Goal: Transaction & Acquisition: Obtain resource

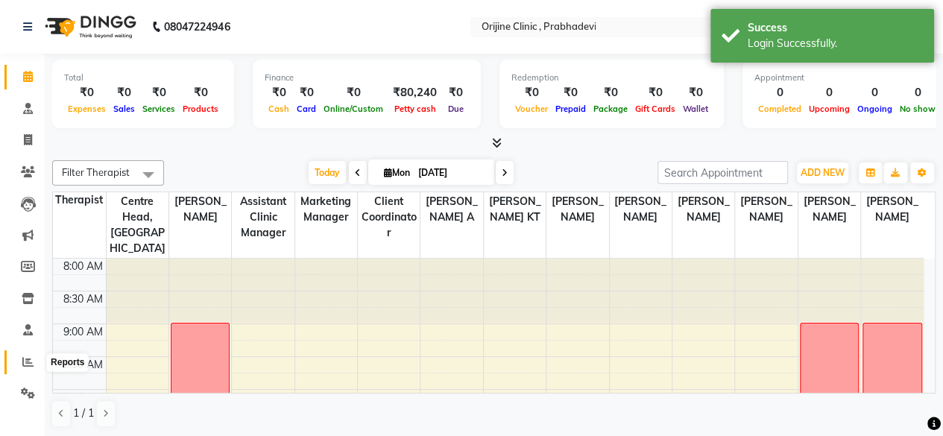
click at [30, 359] on icon at bounding box center [27, 361] width 11 height 11
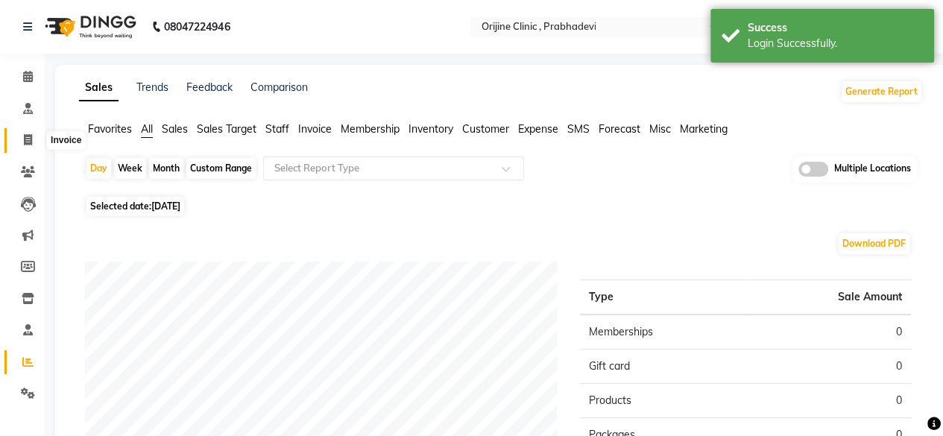
click at [28, 145] on icon at bounding box center [28, 139] width 8 height 11
select select "service"
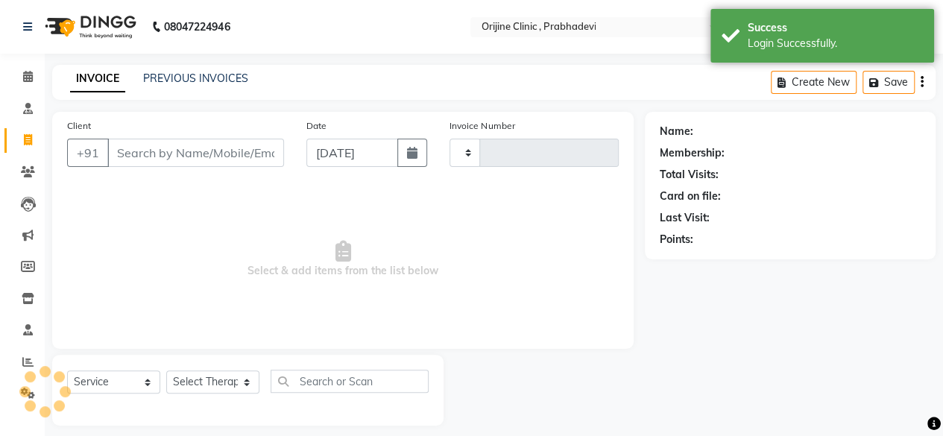
scroll to position [11, 0]
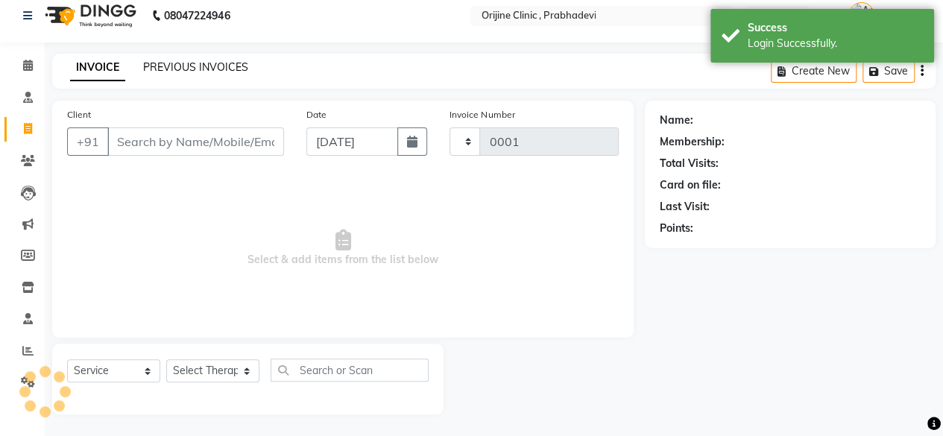
click at [219, 65] on link "PREVIOUS INVOICES" at bounding box center [195, 66] width 105 height 13
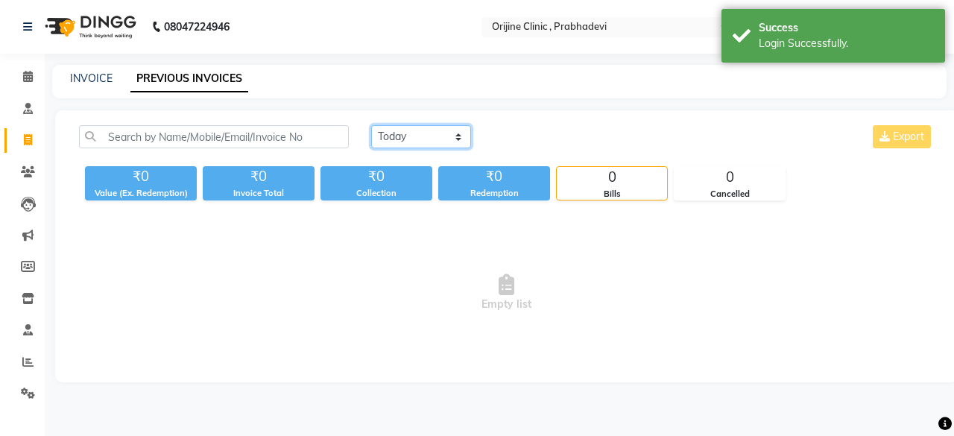
click at [441, 139] on select "[DATE] [DATE] Custom Range" at bounding box center [421, 136] width 100 height 23
select select "range"
click at [371, 125] on select "[DATE] [DATE] Custom Range" at bounding box center [421, 136] width 100 height 23
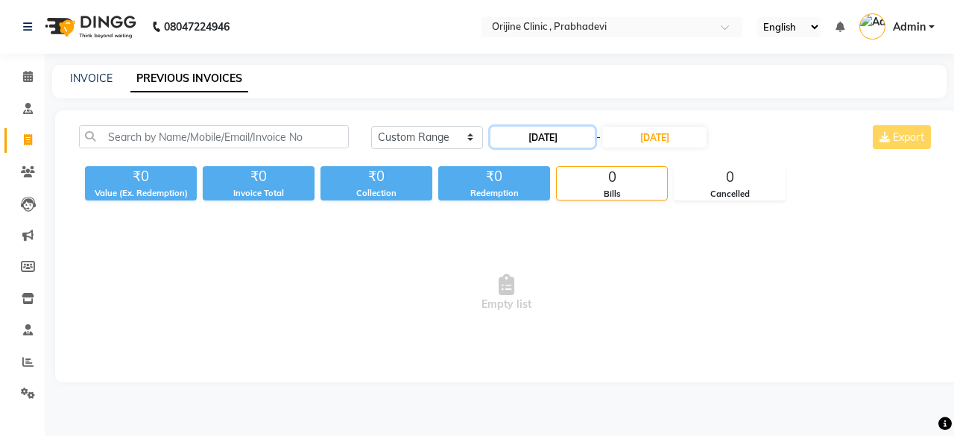
click at [543, 136] on input "[DATE]" at bounding box center [542, 137] width 104 height 21
select select "9"
select select "2025"
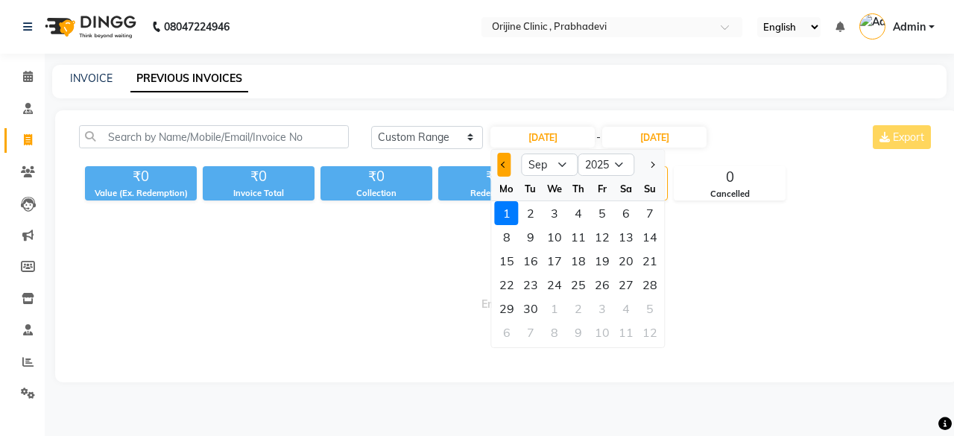
click at [504, 165] on span "Previous month" at bounding box center [504, 165] width 6 height 6
select select "8"
click at [601, 212] on div "1" at bounding box center [602, 213] width 24 height 24
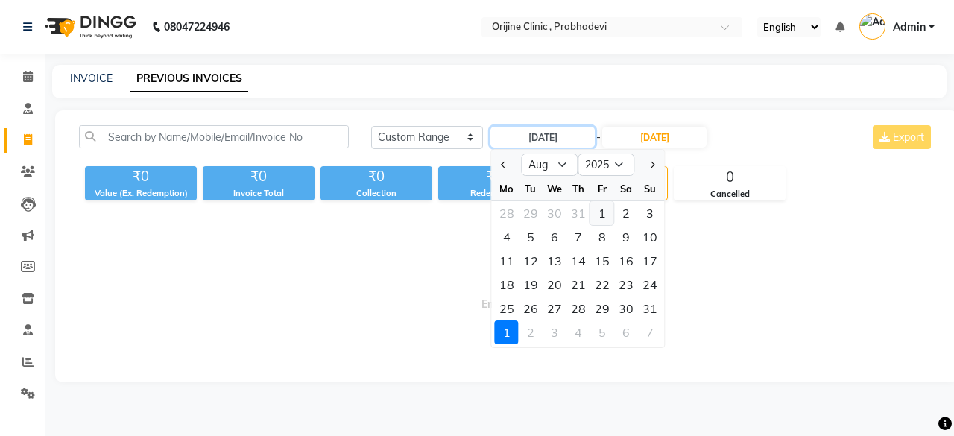
type input "[DATE]"
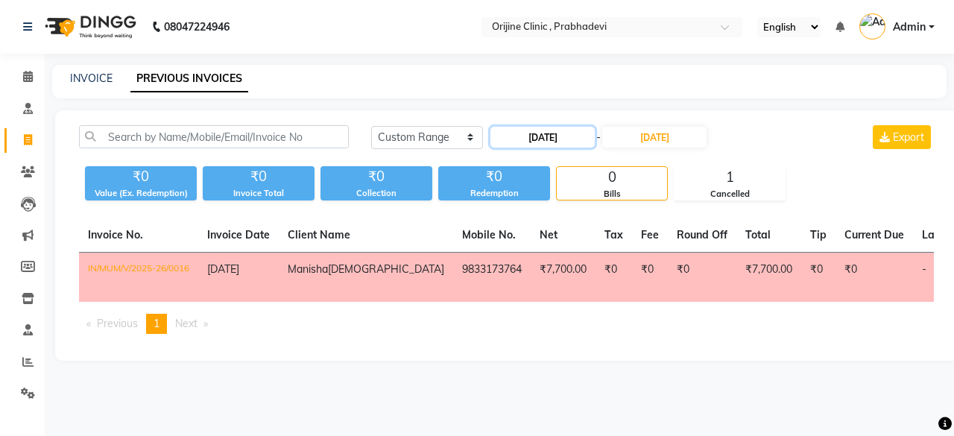
click at [527, 138] on input "[DATE]" at bounding box center [542, 137] width 104 height 21
select select "8"
select select "2025"
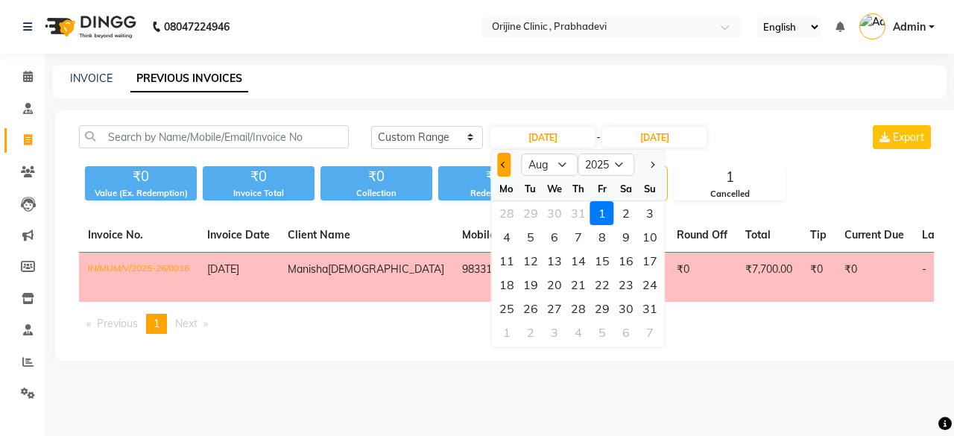
click at [499, 163] on button "Previous month" at bounding box center [504, 165] width 13 height 24
select select "6"
click at [645, 212] on div "1" at bounding box center [650, 213] width 24 height 24
type input "[DATE]"
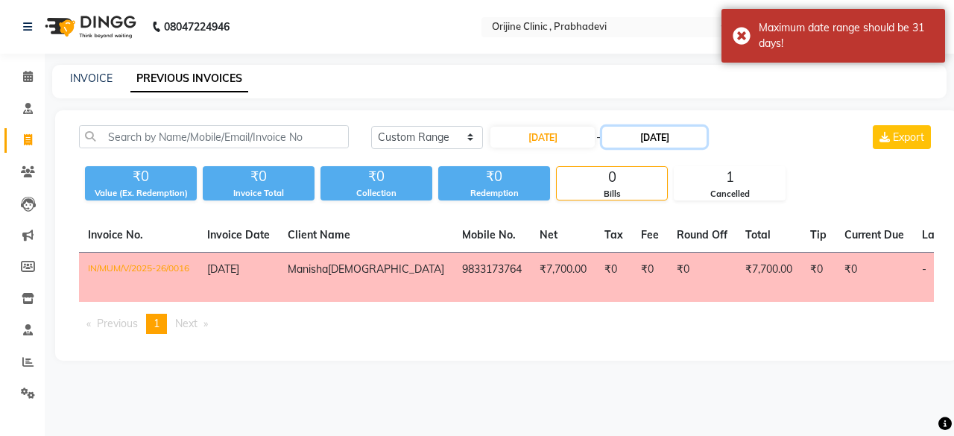
click at [654, 142] on input "[DATE]" at bounding box center [654, 137] width 104 height 21
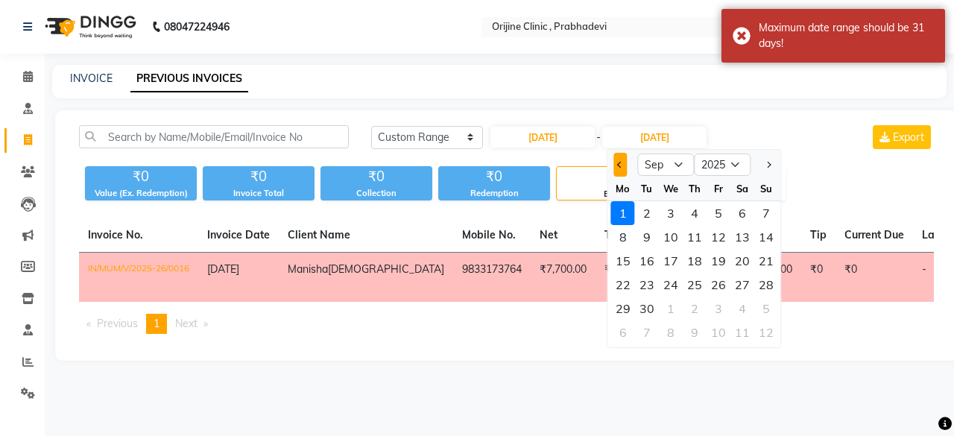
click at [617, 165] on span "Previous month" at bounding box center [620, 165] width 6 height 6
select select "6"
click at [620, 332] on div "30" at bounding box center [623, 332] width 24 height 24
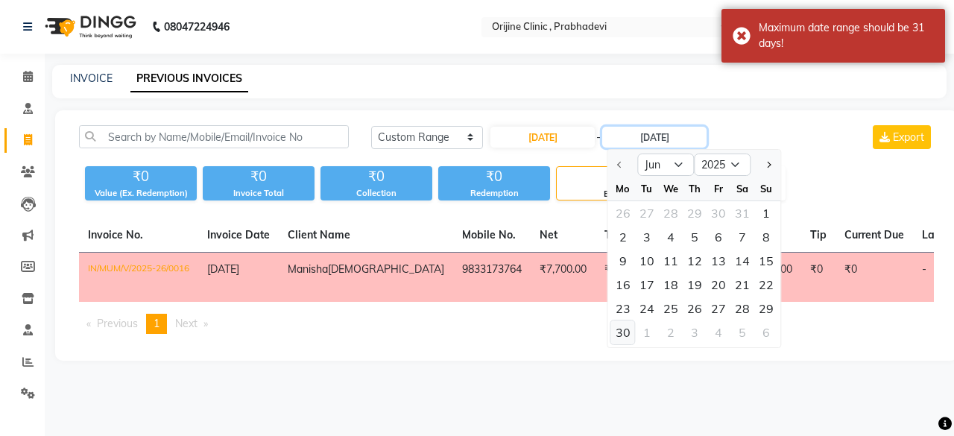
type input "[DATE]"
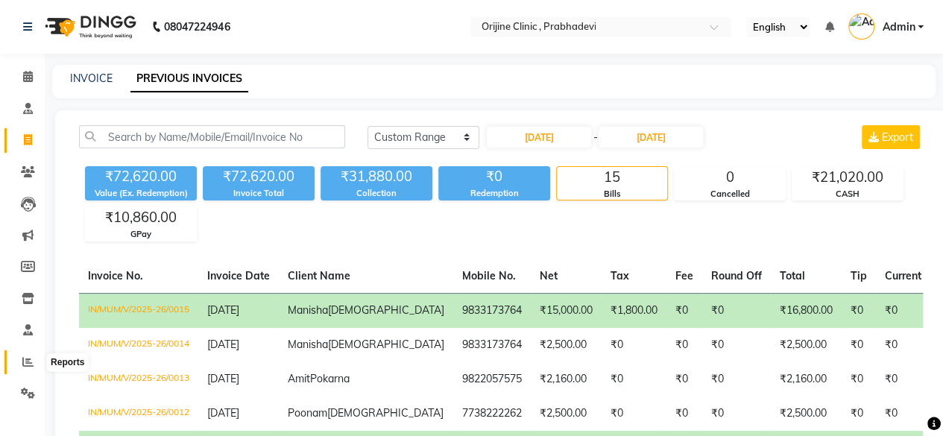
click at [28, 363] on icon at bounding box center [27, 361] width 11 height 11
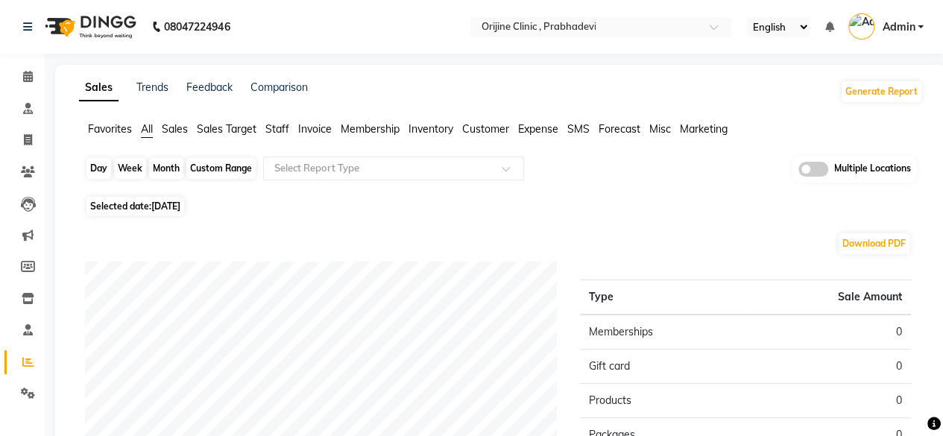
click at [106, 169] on div "Day" at bounding box center [98, 168] width 25 height 21
select select "9"
select select "2025"
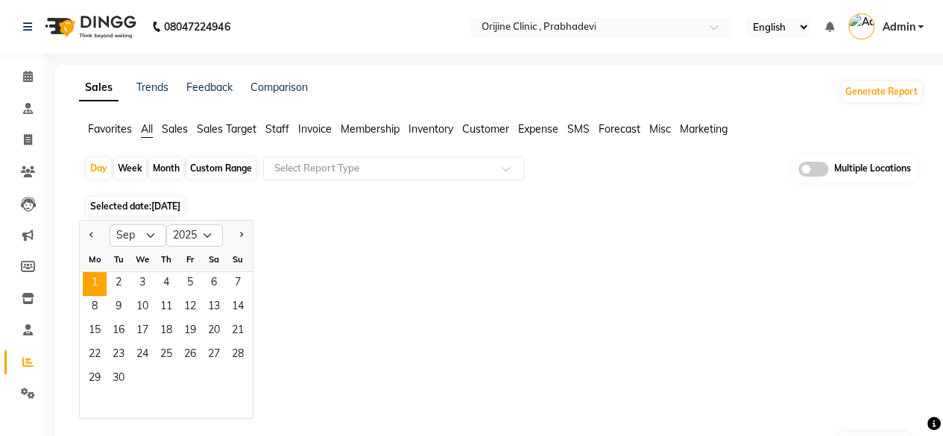
click at [164, 171] on div "Month" at bounding box center [166, 168] width 34 height 21
select select "9"
select select "2025"
click at [89, 235] on button "Previous month" at bounding box center [92, 236] width 12 height 24
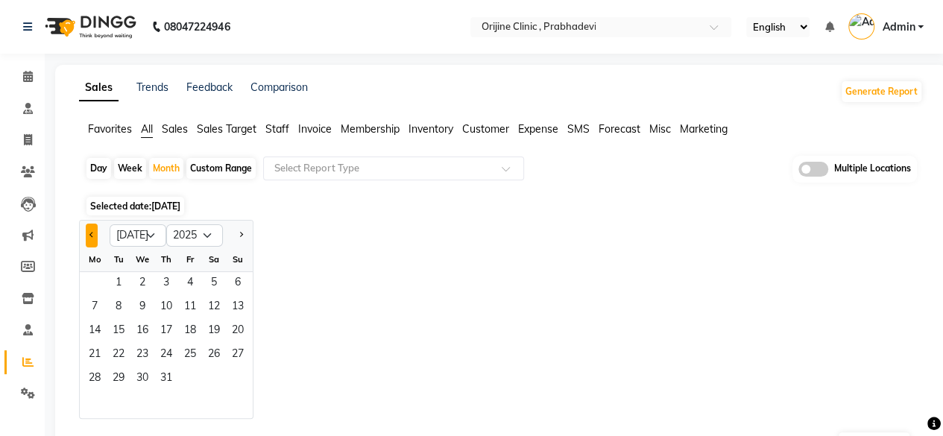
click at [93, 232] on button "Previous month" at bounding box center [92, 236] width 12 height 24
select select "6"
click at [234, 277] on span "1" at bounding box center [238, 284] width 24 height 24
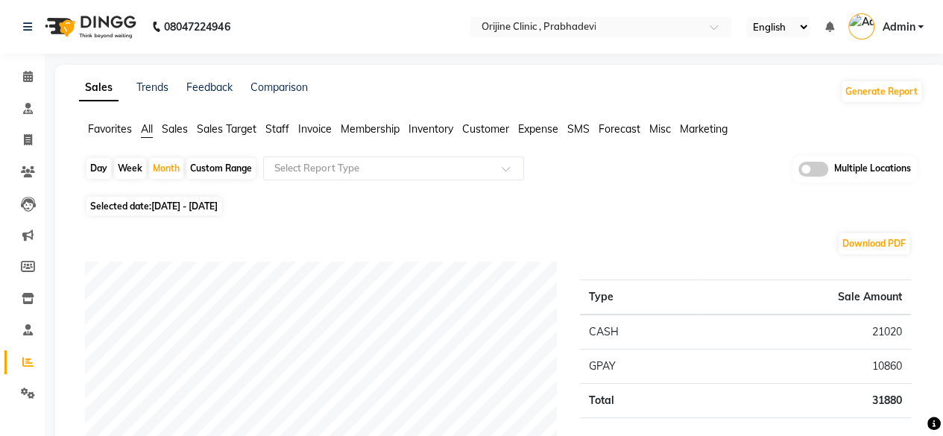
click at [308, 128] on span "Invoice" at bounding box center [315, 128] width 34 height 13
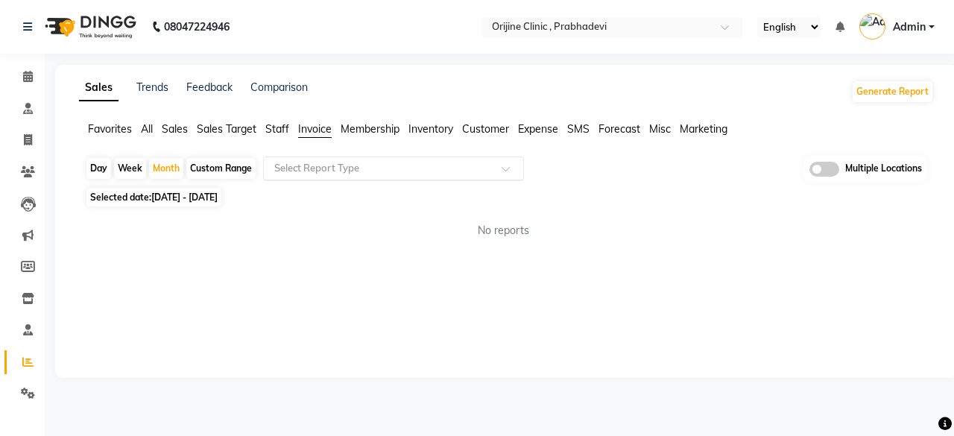
click at [390, 169] on input "text" at bounding box center [378, 168] width 215 height 15
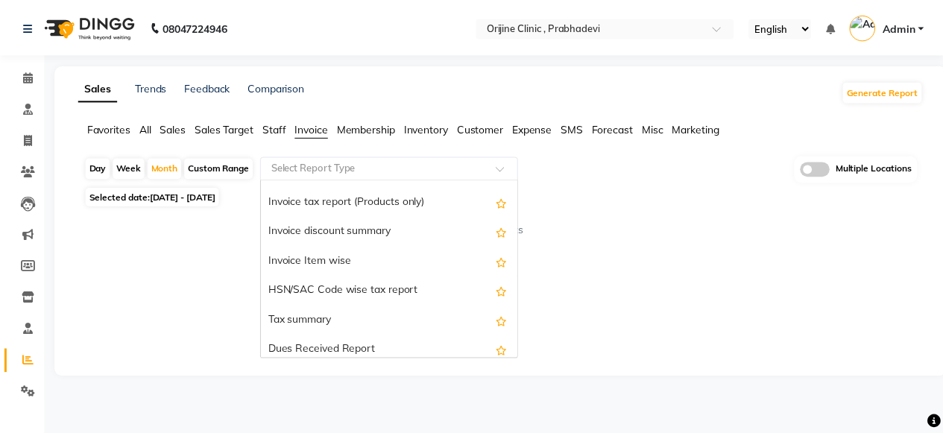
scroll to position [224, 0]
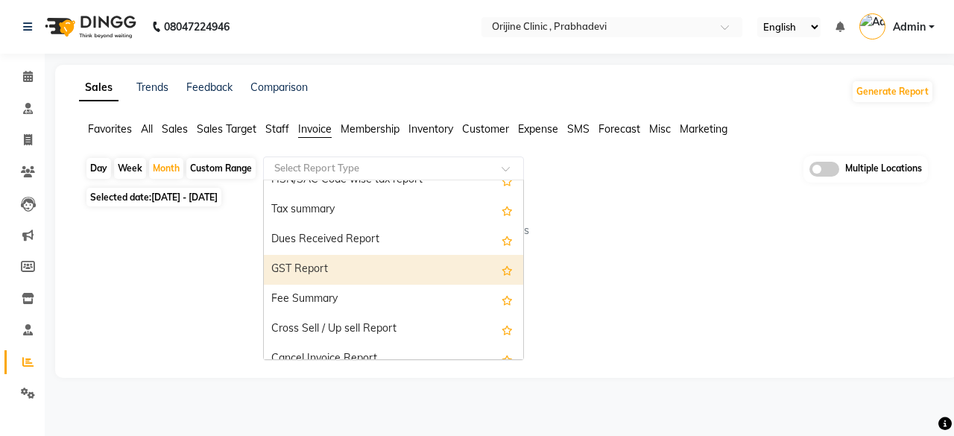
click at [359, 271] on div "GST Report" at bounding box center [393, 270] width 259 height 30
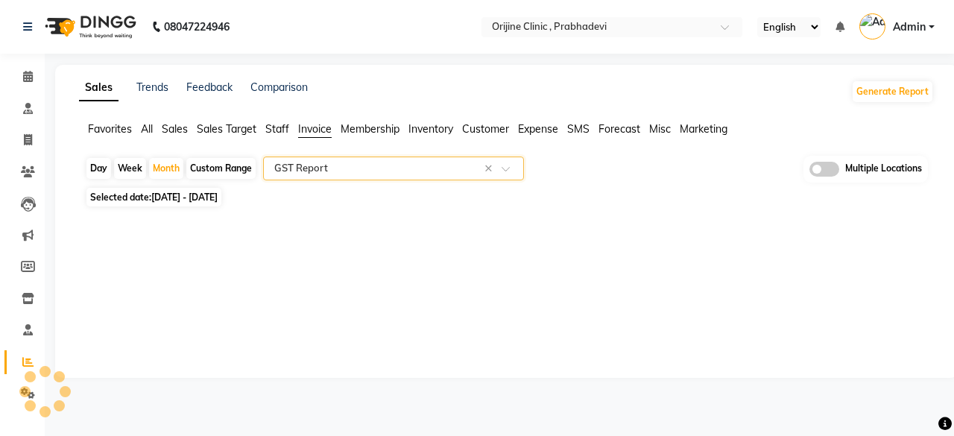
select select "full_report"
select select "csv"
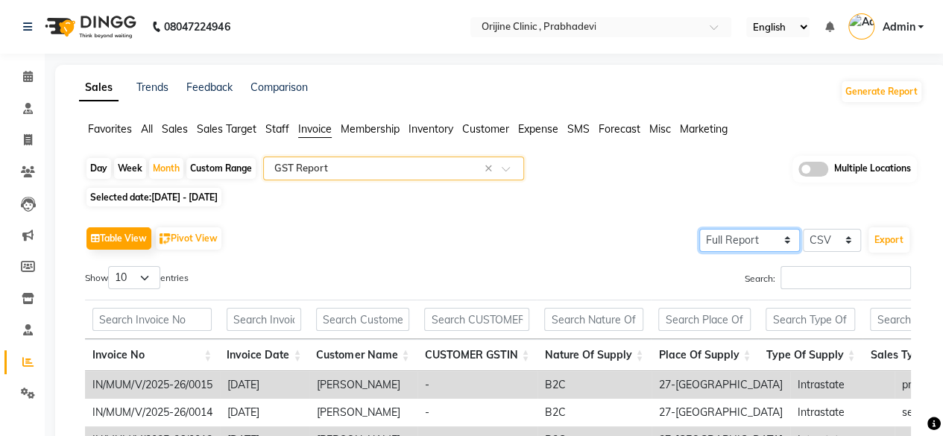
click at [787, 240] on select "Select Full Report Filtered Report" at bounding box center [749, 240] width 101 height 23
click at [701, 229] on select "Select Full Report Filtered Report" at bounding box center [749, 240] width 101 height 23
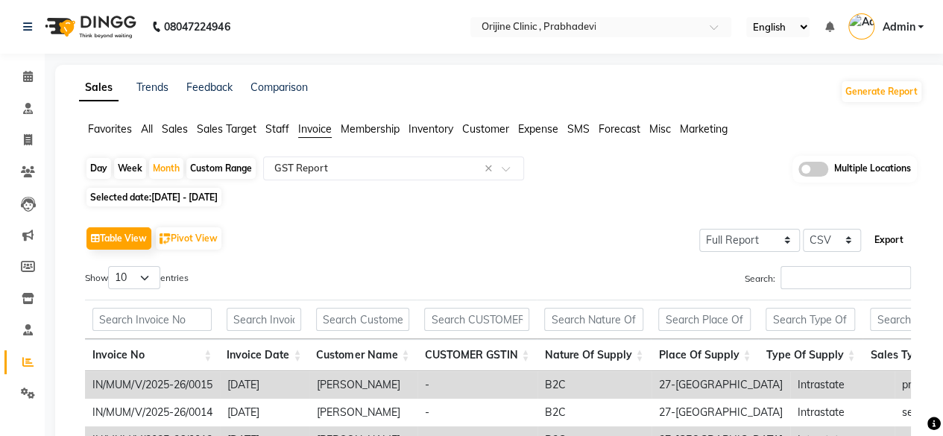
click at [894, 236] on button "Export" at bounding box center [888, 239] width 41 height 25
click at [891, 239] on button "Export" at bounding box center [888, 239] width 41 height 25
